Goal: Task Accomplishment & Management: Manage account settings

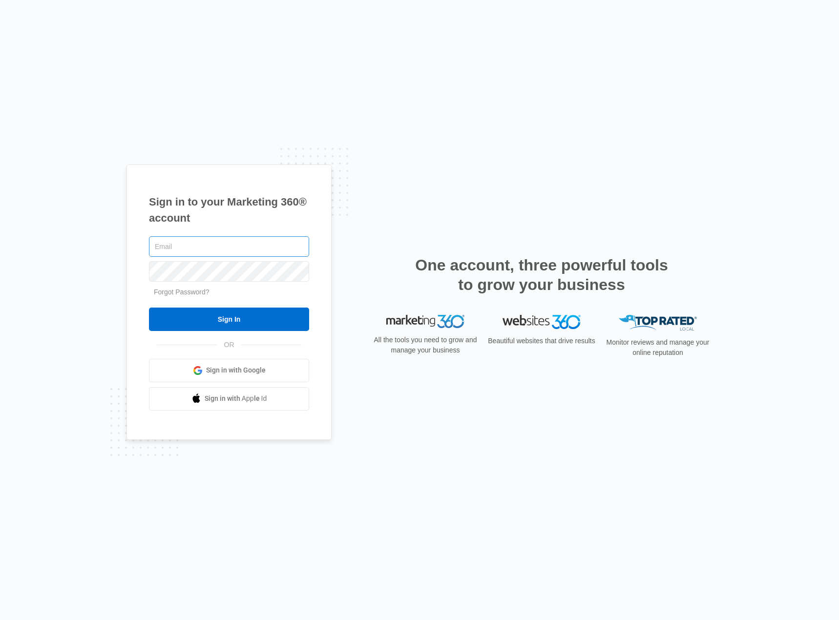
click at [233, 251] on input "text" at bounding box center [229, 246] width 160 height 21
click at [192, 246] on input "text" at bounding box center [229, 246] width 160 height 21
click at [228, 368] on span "Sign in with Google" at bounding box center [236, 370] width 60 height 10
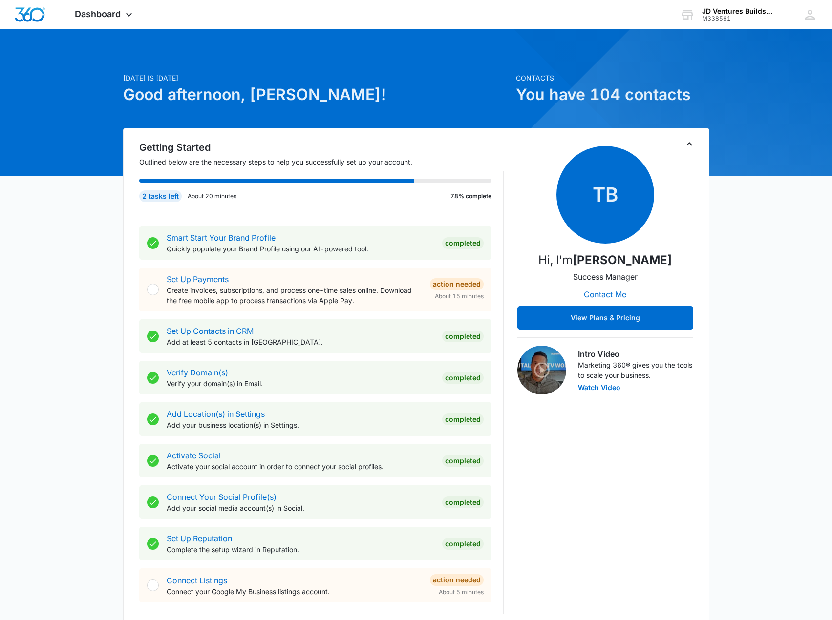
scroll to position [49, 0]
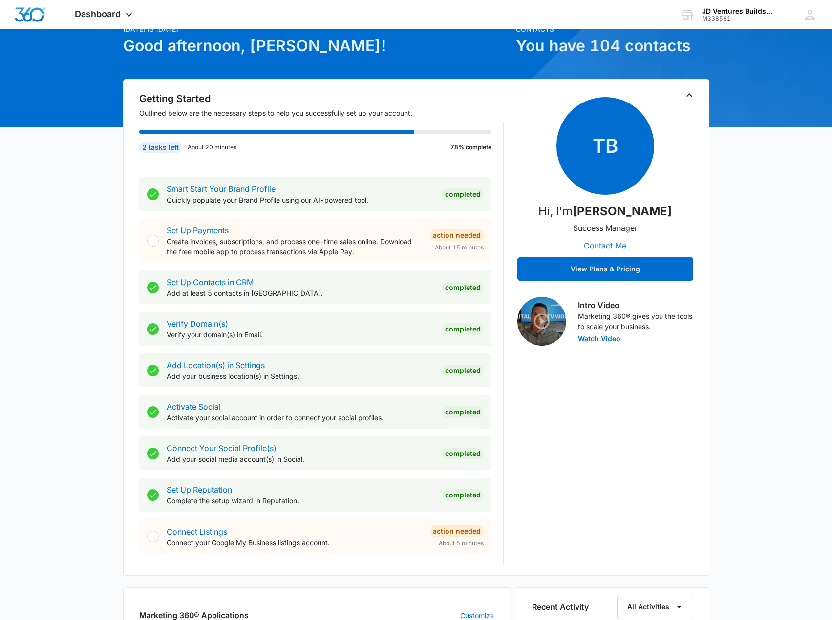
click at [612, 249] on button "Contact Me" at bounding box center [605, 245] width 62 height 23
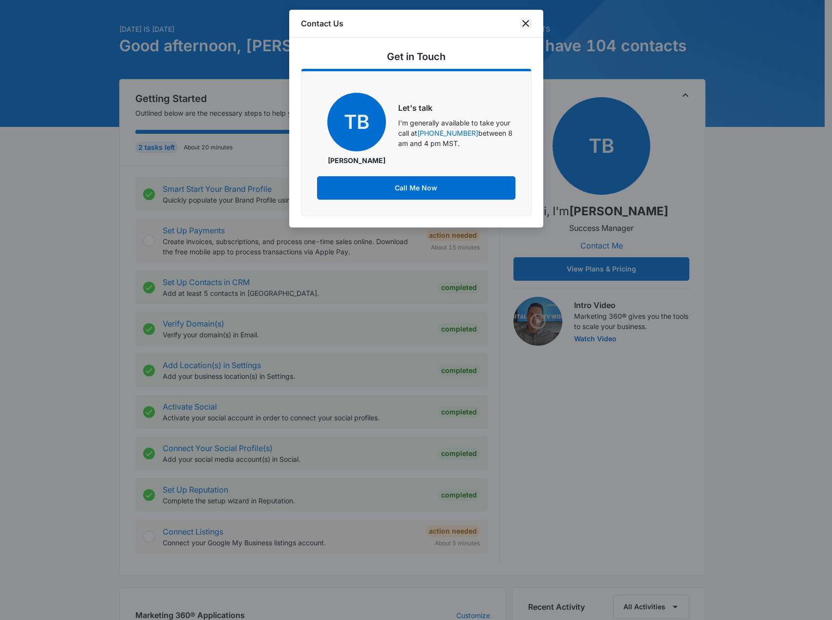
click at [524, 21] on icon "close" at bounding box center [526, 24] width 12 height 12
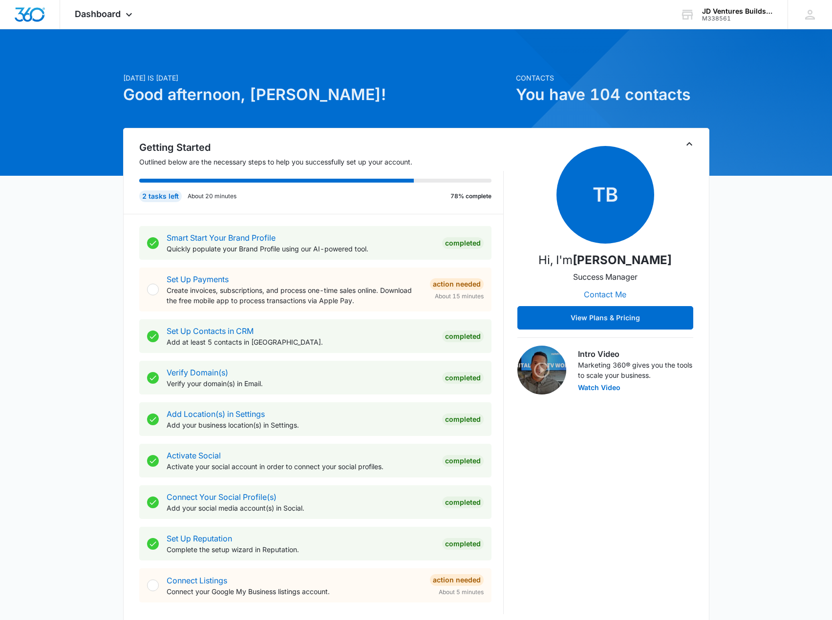
scroll to position [195, 0]
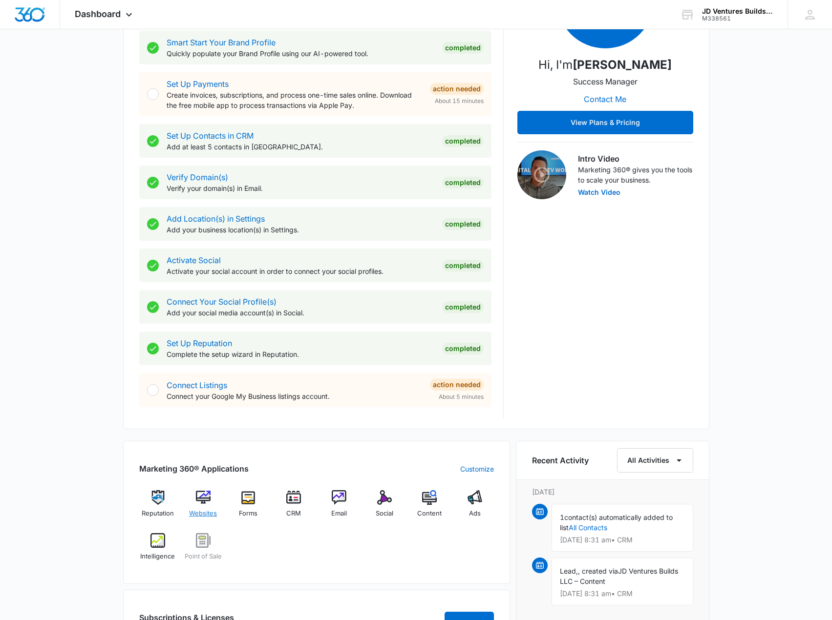
click at [202, 496] on img at bounding box center [203, 498] width 15 height 15
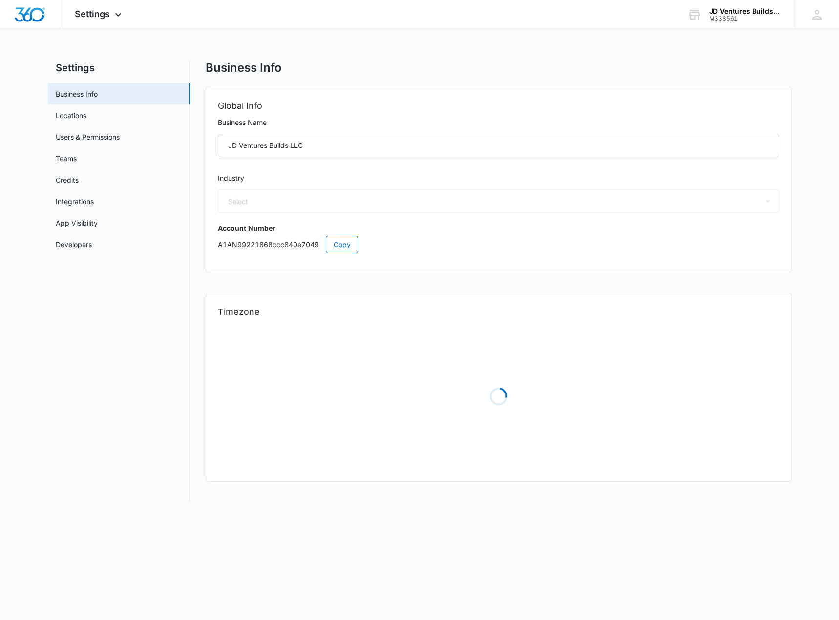
select select "4"
select select "US"
select select "America/[GEOGRAPHIC_DATA]"
click at [120, 138] on link "Users & Permissions" at bounding box center [88, 137] width 64 height 10
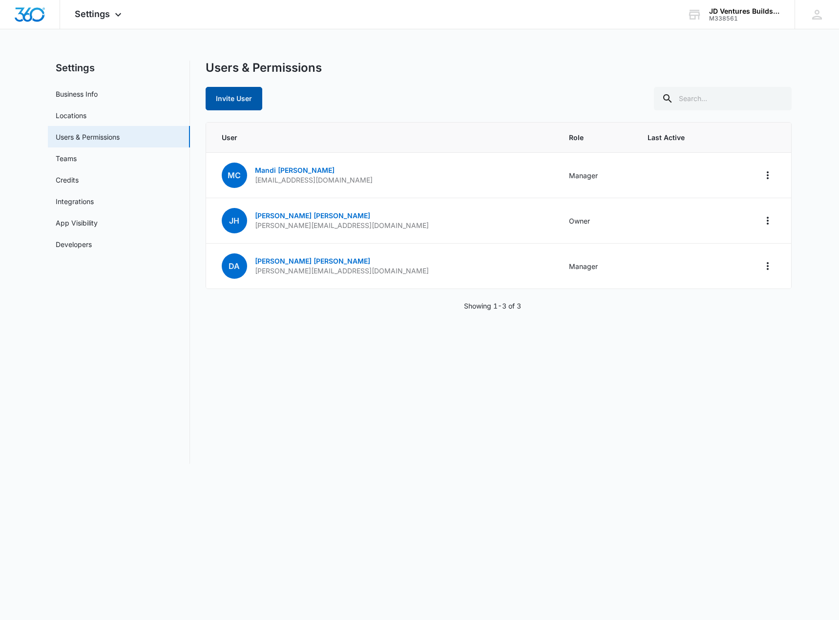
click at [245, 93] on button "Invite User" at bounding box center [234, 98] width 57 height 23
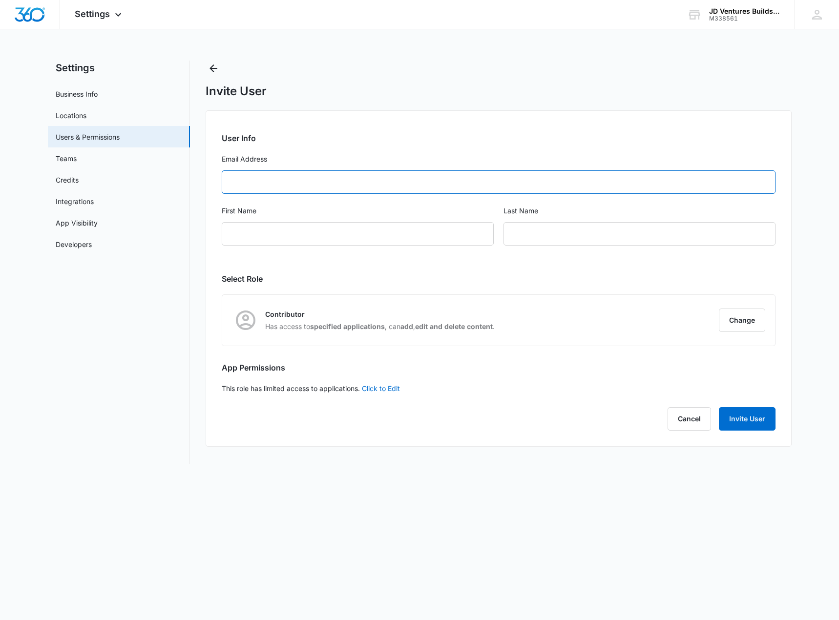
click at [275, 183] on input "Email Address" at bounding box center [499, 182] width 554 height 23
type input "[PERSON_NAME][EMAIL_ADDRESS][DOMAIN_NAME]"
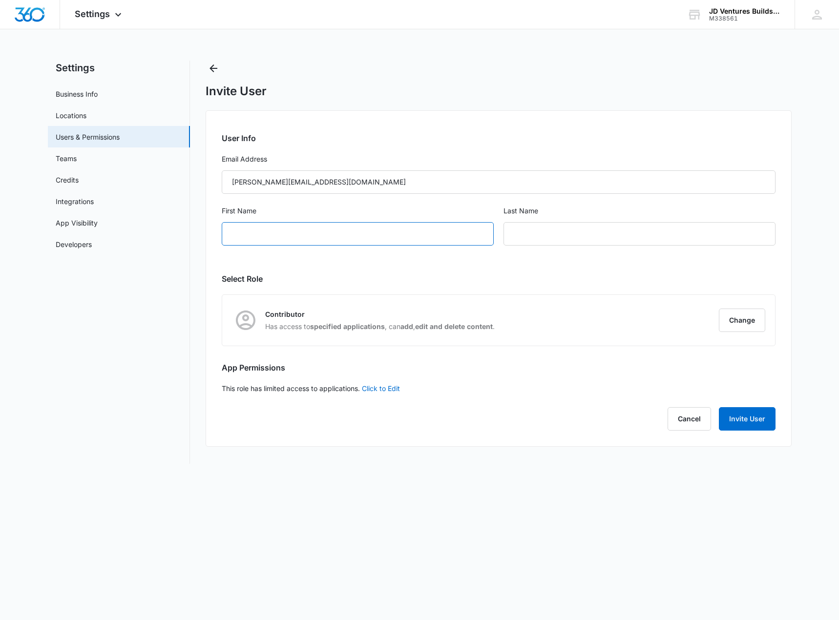
click at [291, 233] on input "First Name" at bounding box center [358, 233] width 272 height 23
click at [296, 240] on input "First Name" at bounding box center [358, 233] width 272 height 23
type input "[PERSON_NAME]"
click at [542, 230] on input "text" at bounding box center [640, 233] width 272 height 23
type input "antu"
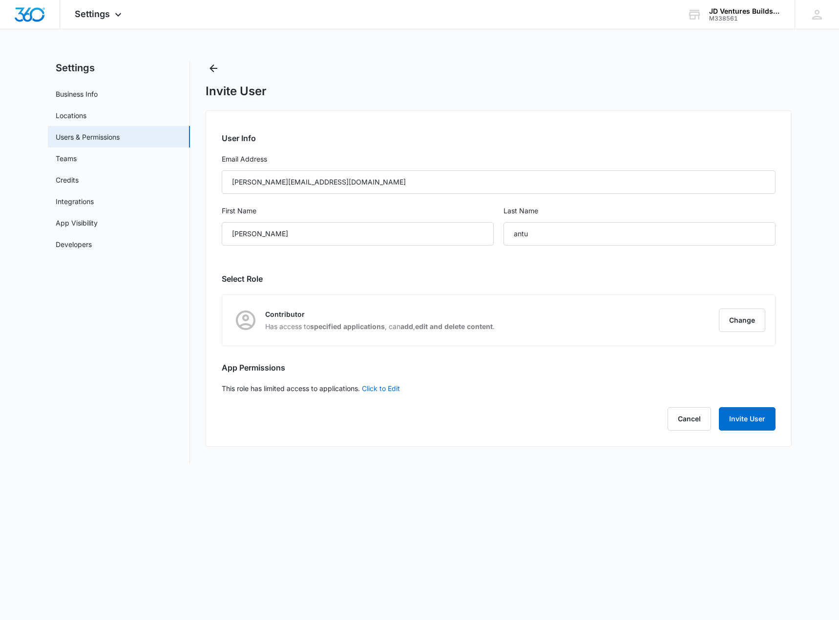
click at [501, 257] on div "First Name [PERSON_NAME] Last Name [PERSON_NAME]" at bounding box center [499, 232] width 554 height 52
click at [743, 321] on button "Change" at bounding box center [742, 320] width 46 height 23
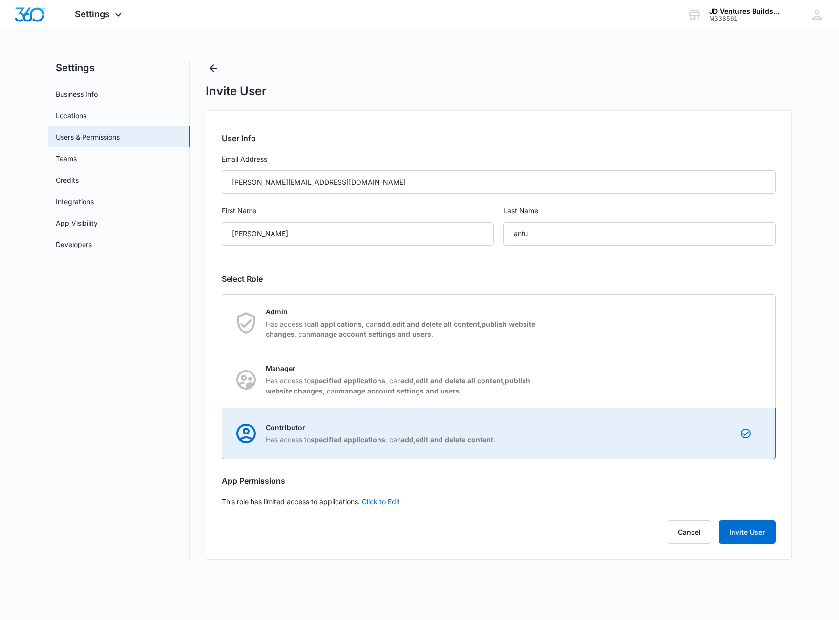
click at [537, 449] on div "Contributor Has access to specified applications , can add , edit and delete co…" at bounding box center [499, 433] width 553 height 51
click at [223, 434] on input "Contributor Has access to specified applications , can add , edit and delete co…" at bounding box center [222, 434] width 0 height 0
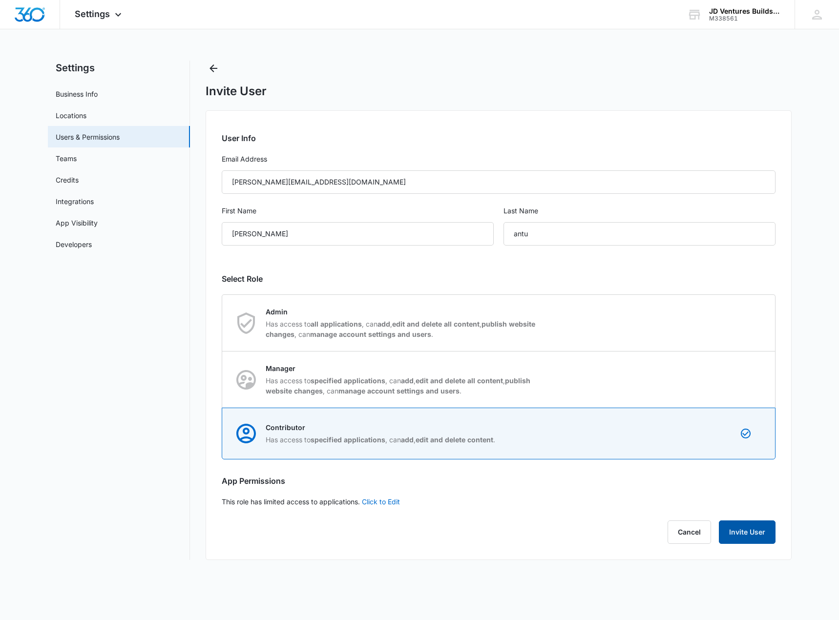
click at [740, 534] on button "Invite User" at bounding box center [747, 532] width 57 height 23
